Goal: Navigation & Orientation: Understand site structure

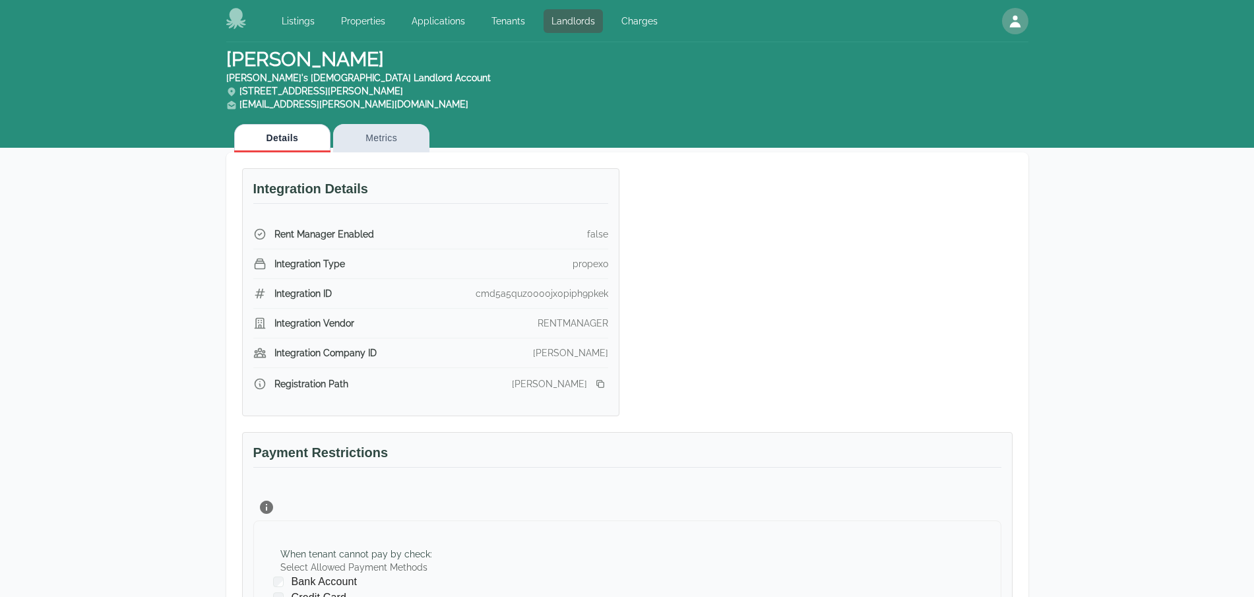
click at [247, 24] on div "Listings Properties Applications Tenants Landlords Charges" at bounding box center [445, 21] width 439 height 26
click at [234, 16] on icon at bounding box center [236, 18] width 20 height 21
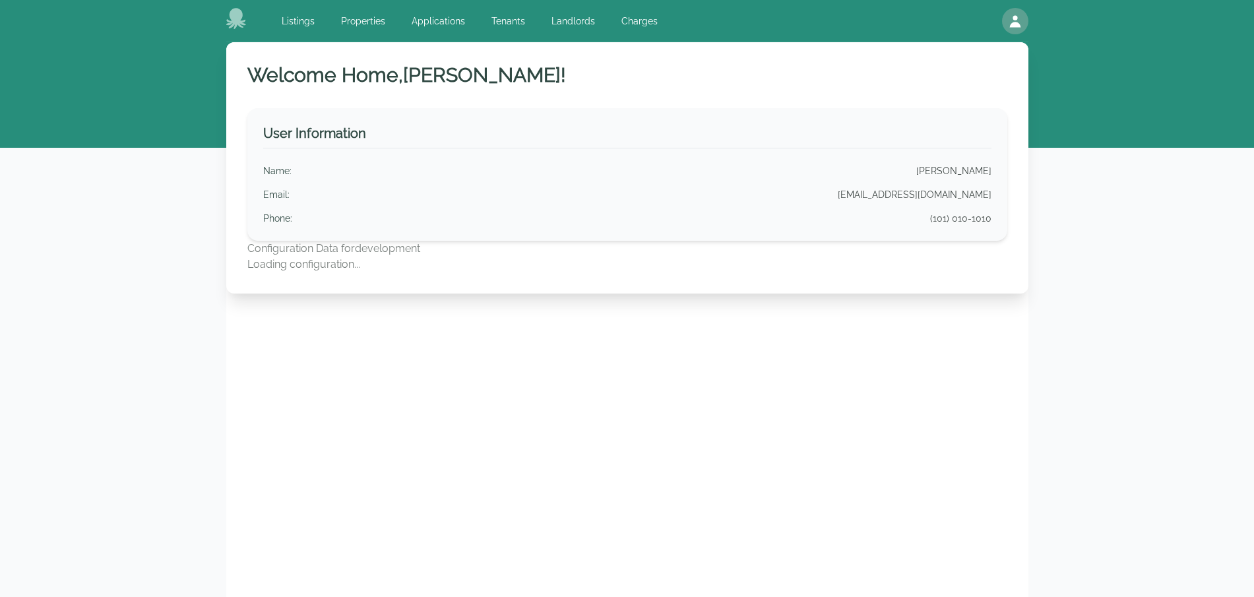
click at [280, 252] on p "Configuration Data for development" at bounding box center [627, 249] width 760 height 16
drag, startPoint x: 280, startPoint y: 252, endPoint x: 340, endPoint y: 267, distance: 62.6
click at [333, 269] on div "Configuration Data for development Loading configuration..." at bounding box center [627, 257] width 760 height 32
copy div "Configuration Data for development Loading configuration..."
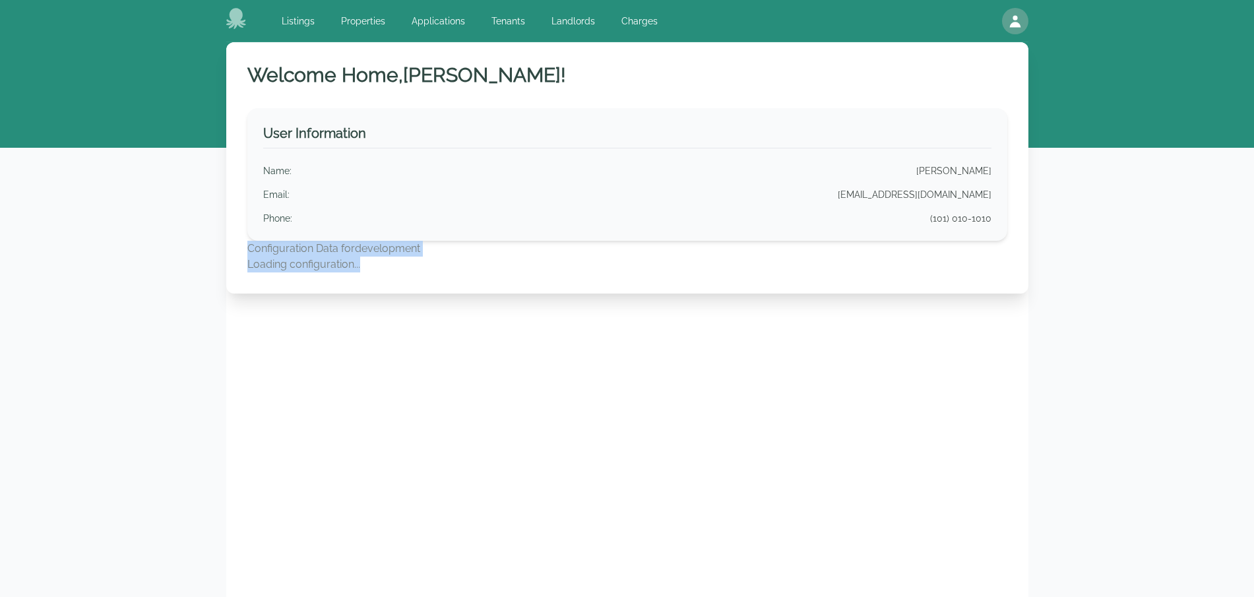
click at [415, 249] on p "Configuration Data for development" at bounding box center [627, 249] width 760 height 16
click at [536, 354] on div "Welcome Home, Matt ! User Information Name : Matt Barnicle Email : barniclematt…" at bounding box center [627, 340] width 802 height 597
click at [623, 14] on link "Charges" at bounding box center [640, 21] width 52 height 24
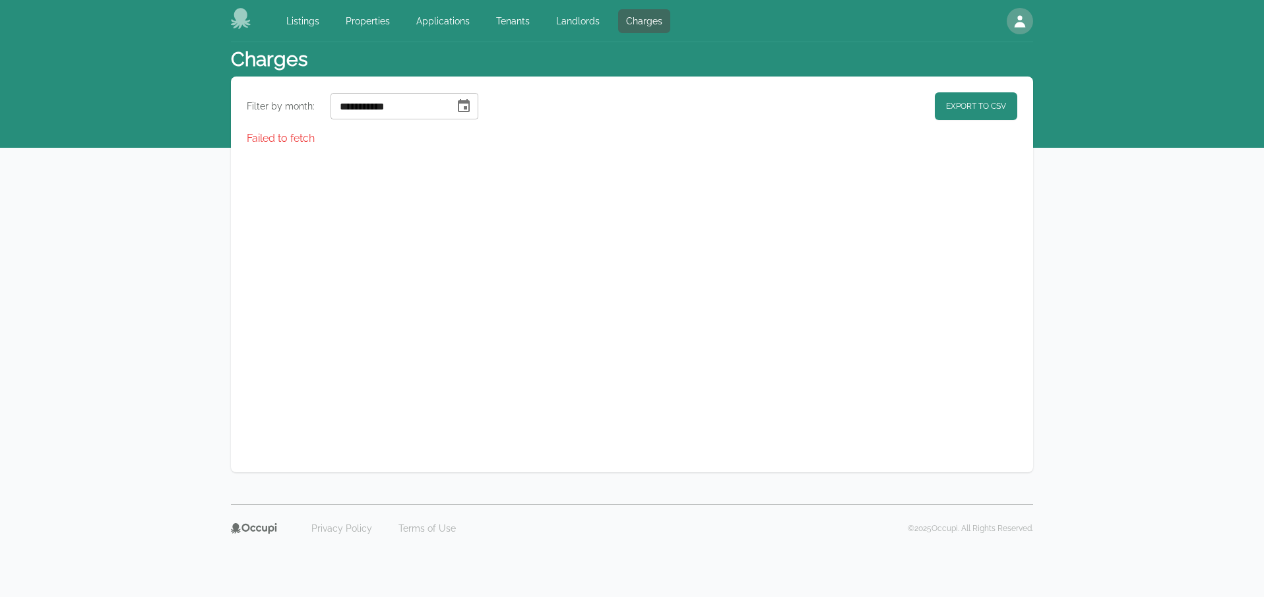
click at [563, 241] on div "**********" at bounding box center [632, 275] width 802 height 396
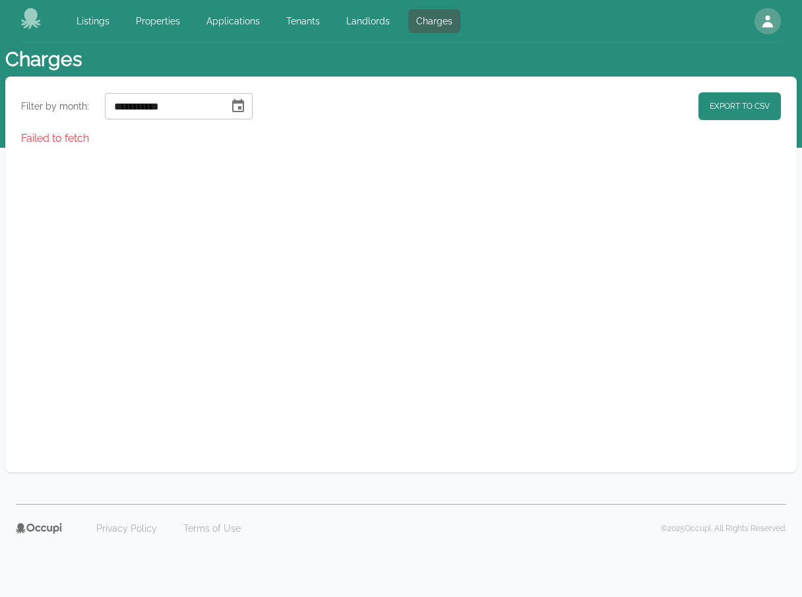
click at [387, 22] on link "Landlords" at bounding box center [367, 21] width 59 height 24
click at [519, 225] on div "**********" at bounding box center [401, 275] width 792 height 396
select select "**"
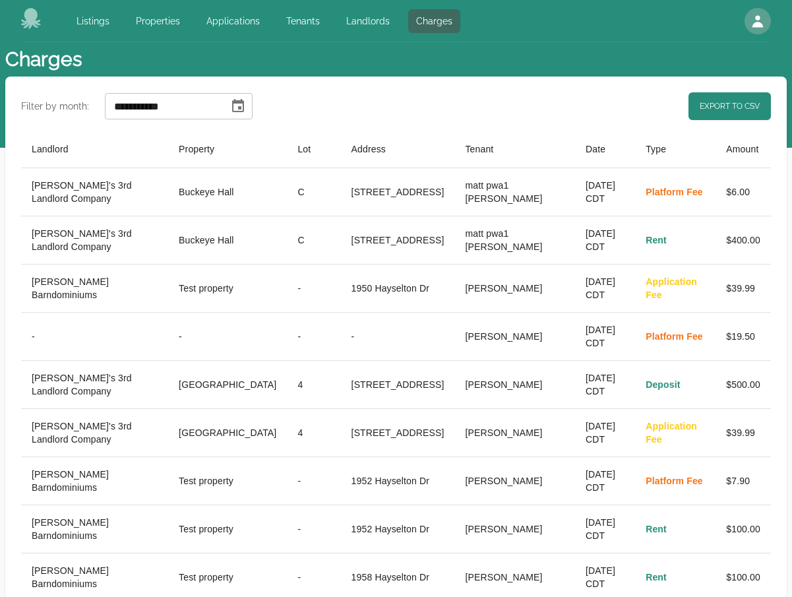
click at [30, 22] on icon at bounding box center [31, 18] width 20 height 21
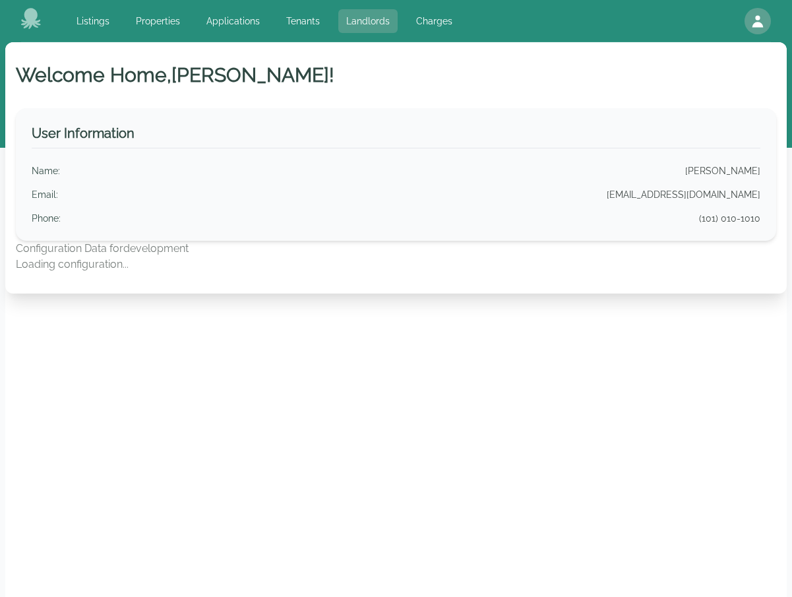
click at [346, 26] on link "Landlords" at bounding box center [367, 21] width 59 height 24
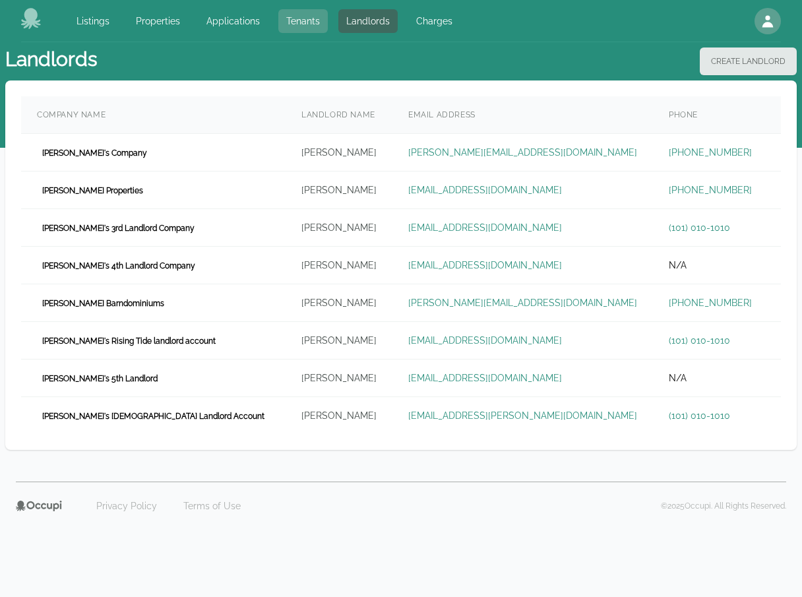
click at [307, 25] on link "Tenants" at bounding box center [302, 21] width 49 height 24
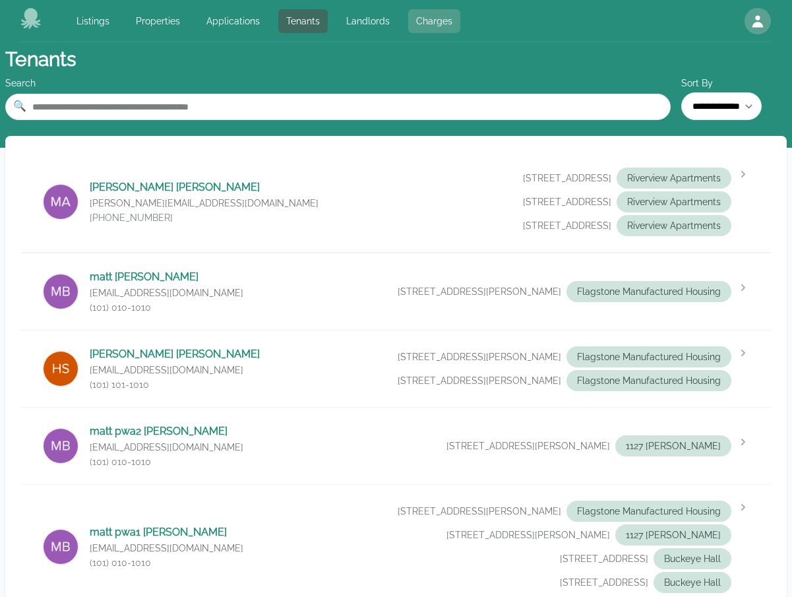
click at [419, 24] on link "Charges" at bounding box center [434, 21] width 52 height 24
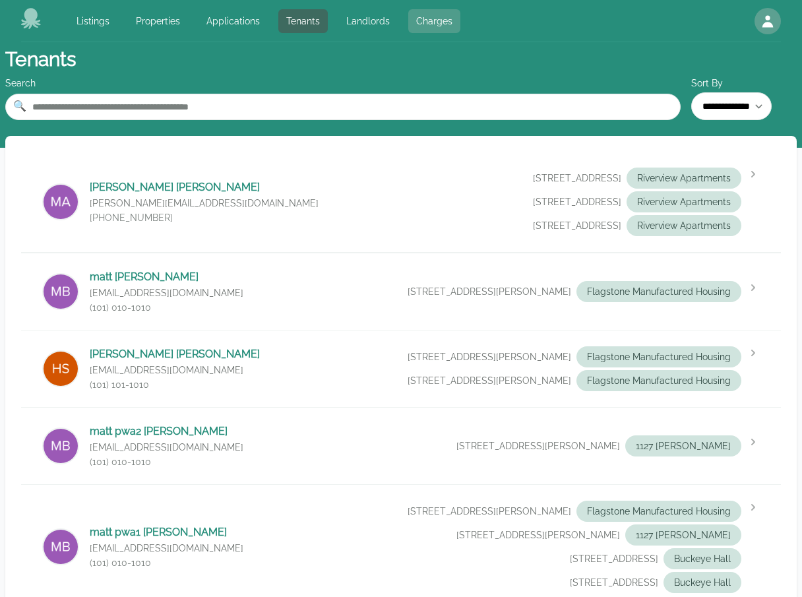
select select "**"
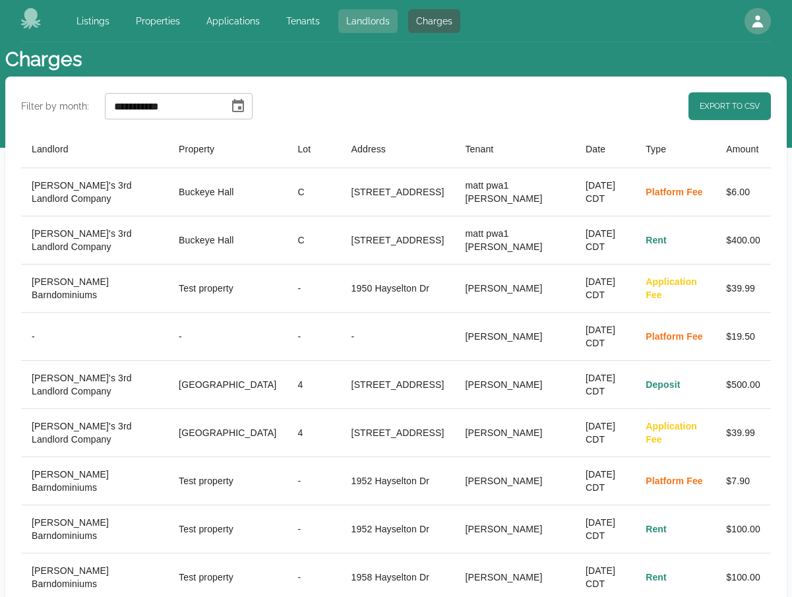
click at [356, 25] on link "Landlords" at bounding box center [367, 21] width 59 height 24
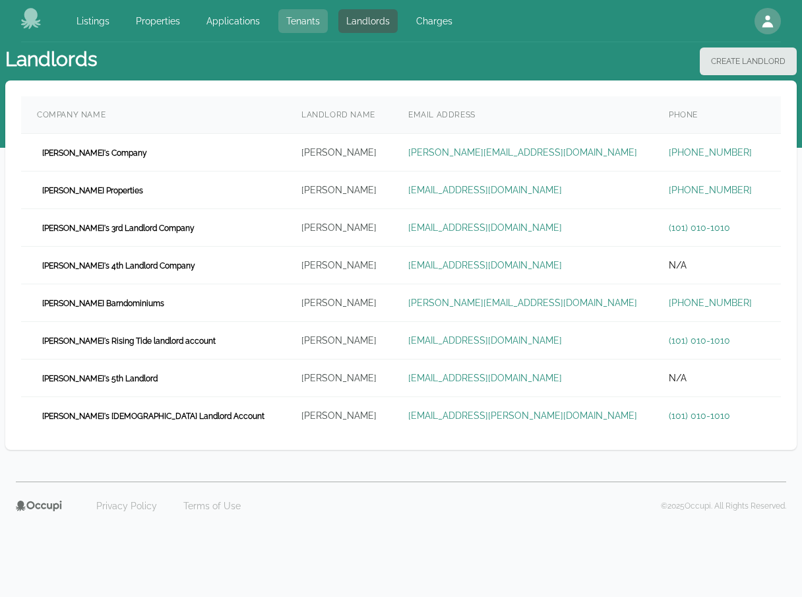
click at [300, 21] on link "Tenants" at bounding box center [302, 21] width 49 height 24
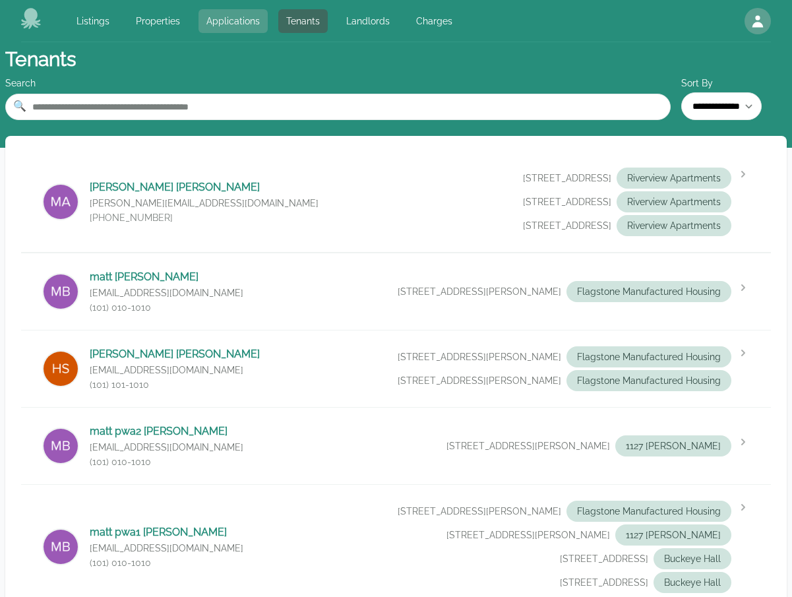
click at [240, 26] on link "Applications" at bounding box center [233, 21] width 69 height 24
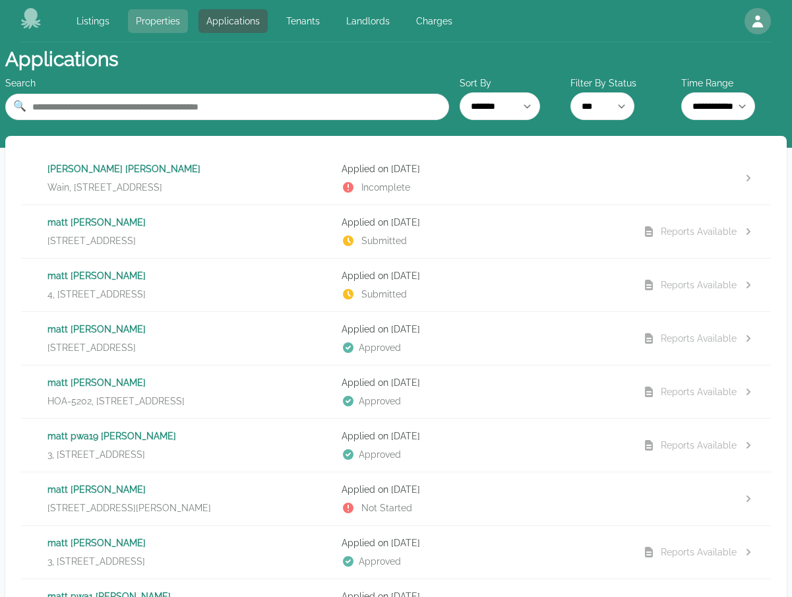
click at [163, 24] on link "Properties" at bounding box center [158, 21] width 60 height 24
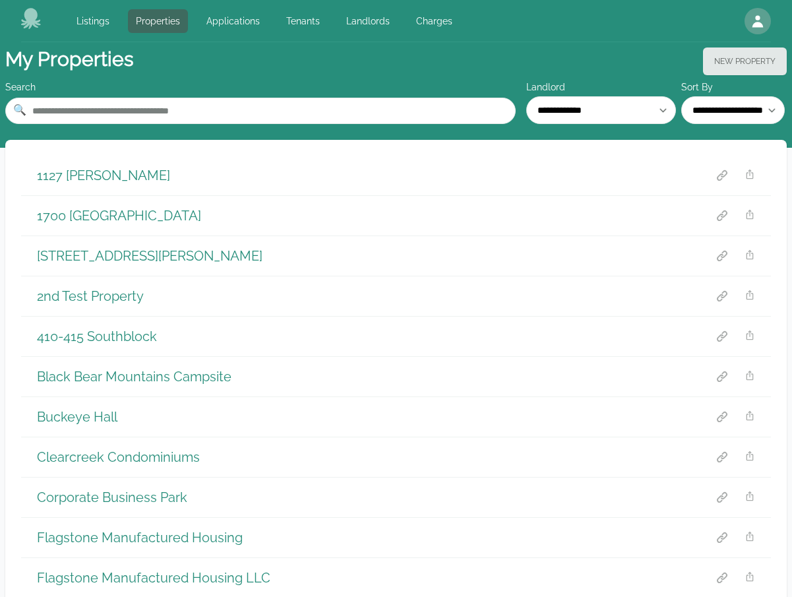
click at [321, 6] on div "Listings Properties Applications Tenants Landlords Charges Open main menu Open …" at bounding box center [396, 21] width 750 height 42
click at [315, 26] on link "Tenants" at bounding box center [302, 21] width 49 height 24
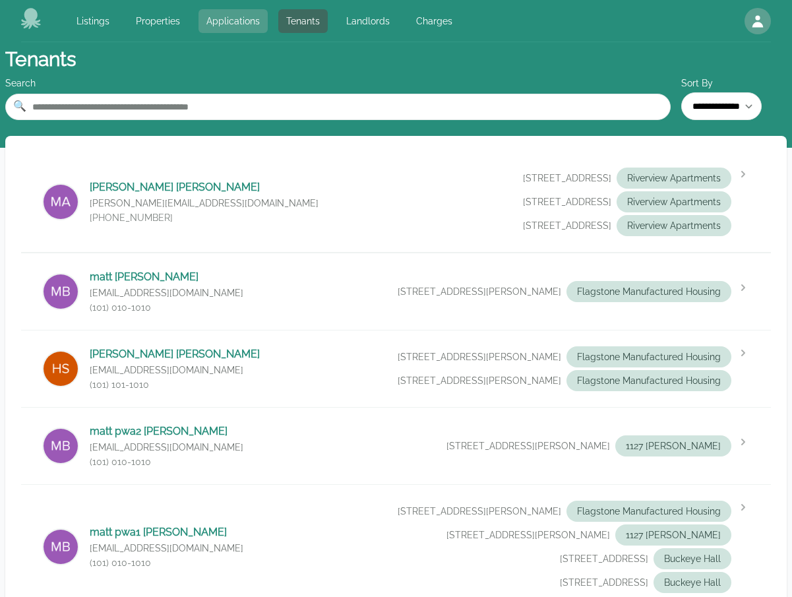
click at [247, 20] on link "Applications" at bounding box center [233, 21] width 69 height 24
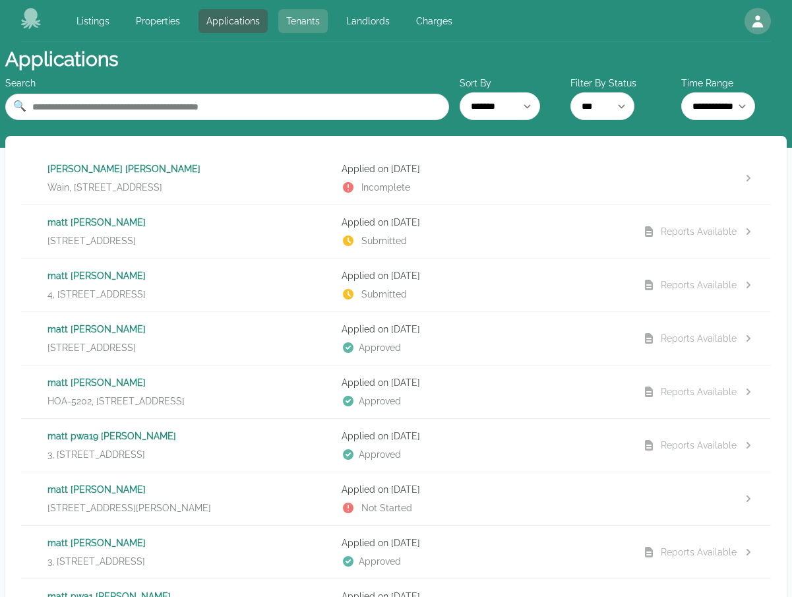
click at [294, 24] on link "Tenants" at bounding box center [302, 21] width 49 height 24
